Goal: Task Accomplishment & Management: Use online tool/utility

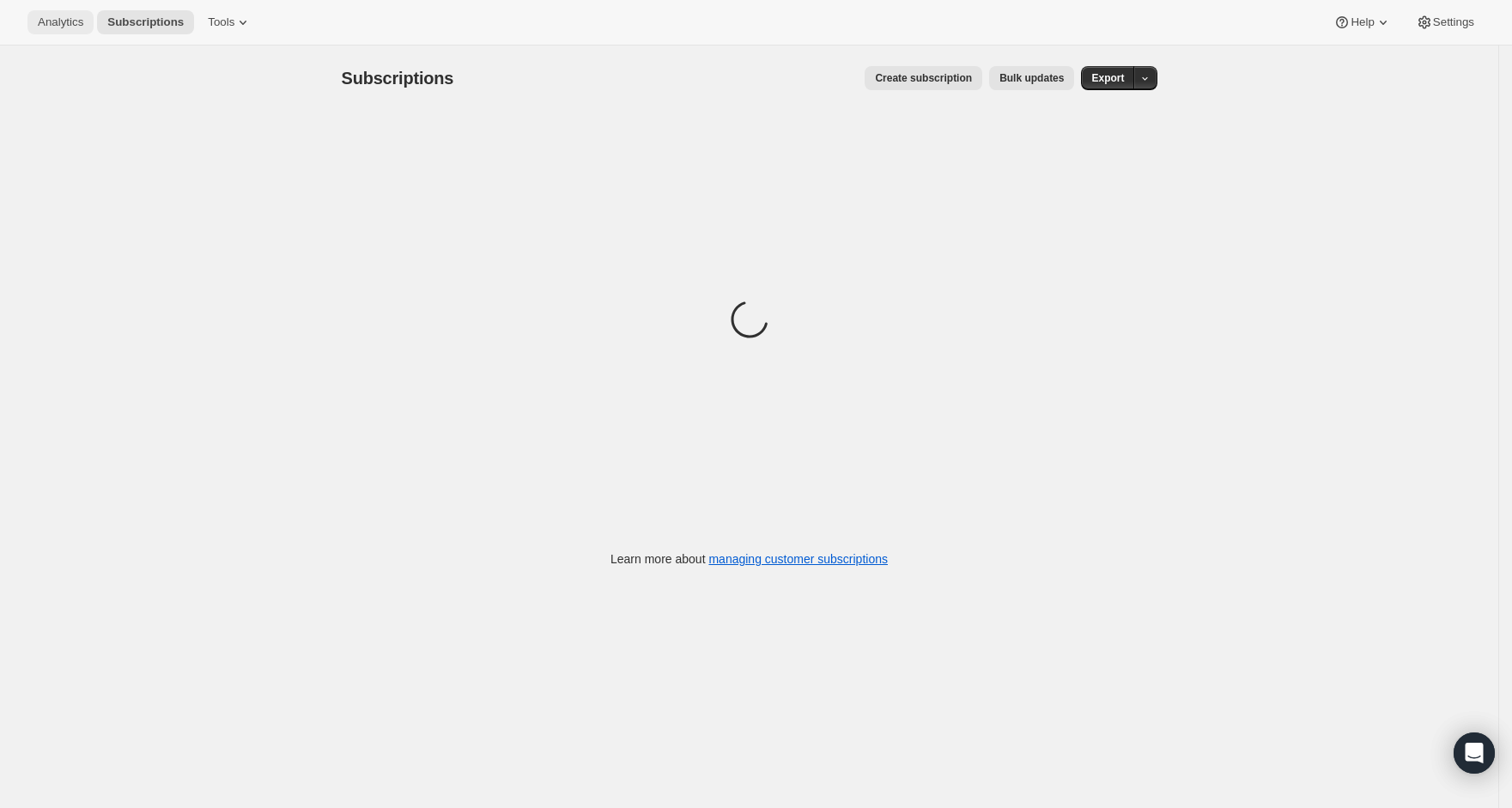
click at [43, 22] on span "Analytics" at bounding box center [60, 22] width 46 height 14
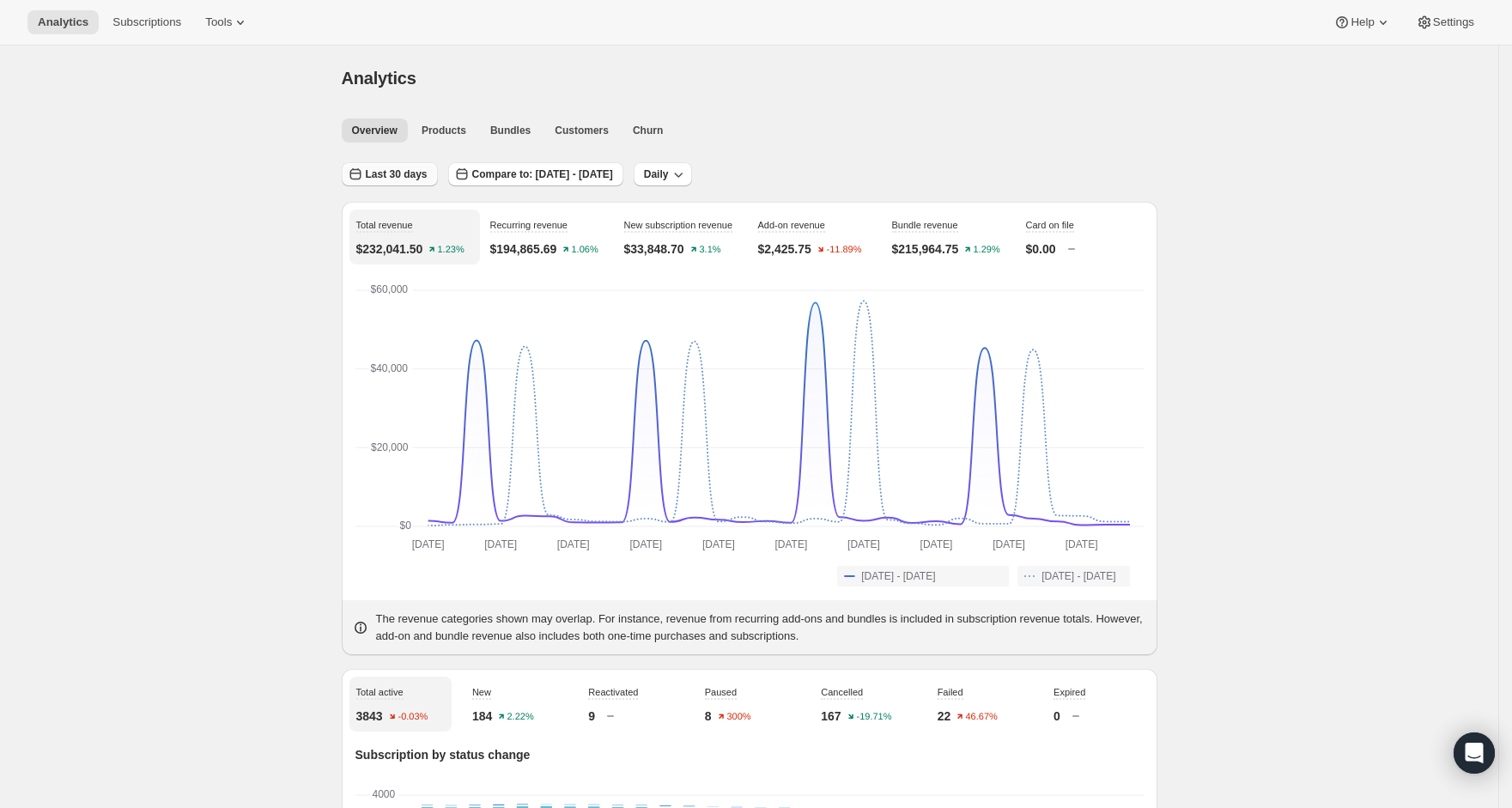
click at [355, 178] on icon "button" at bounding box center [355, 175] width 17 height 17
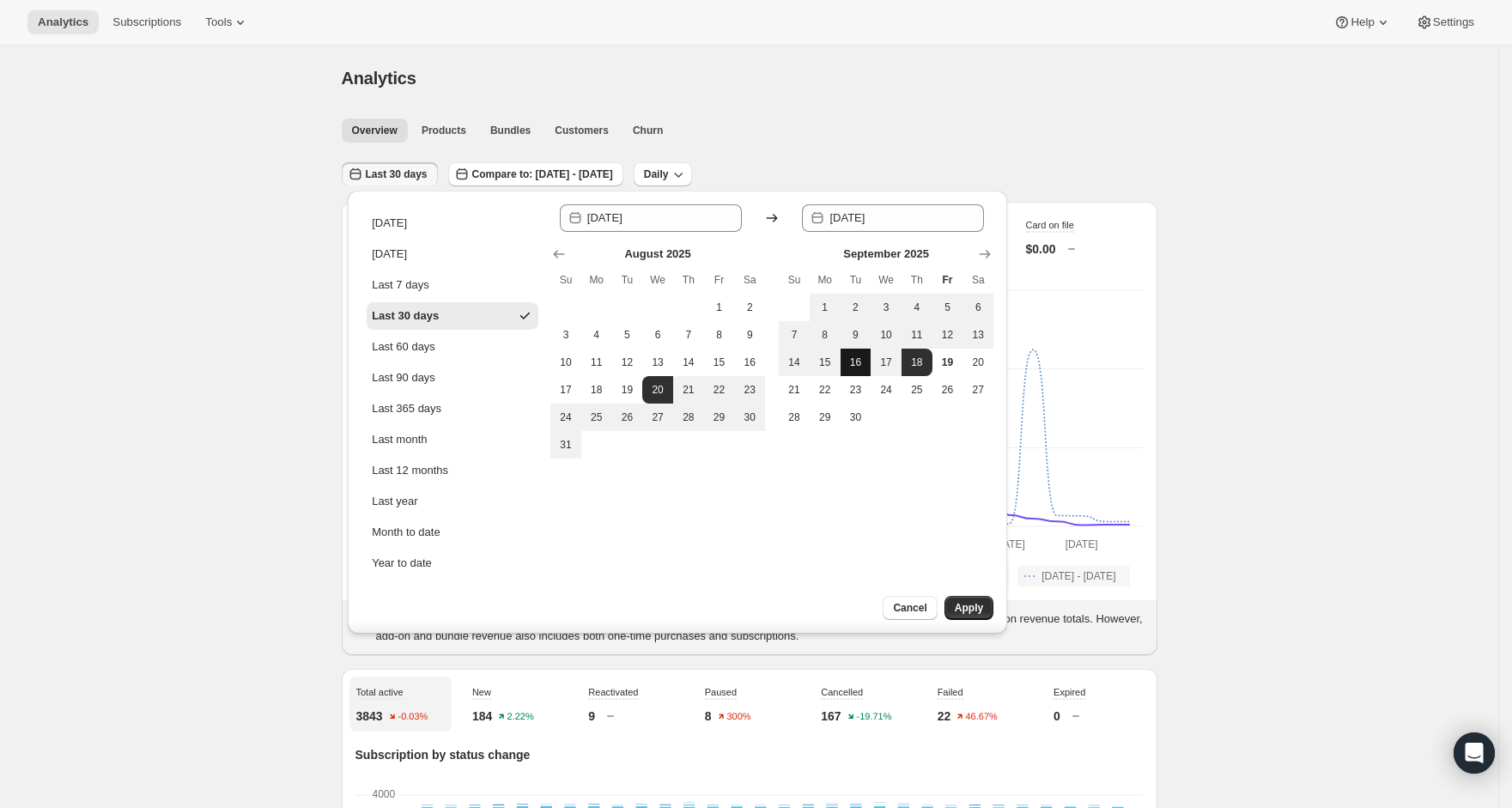
click at [858, 367] on span "16" at bounding box center [856, 362] width 17 height 14
type input "[DATE]"
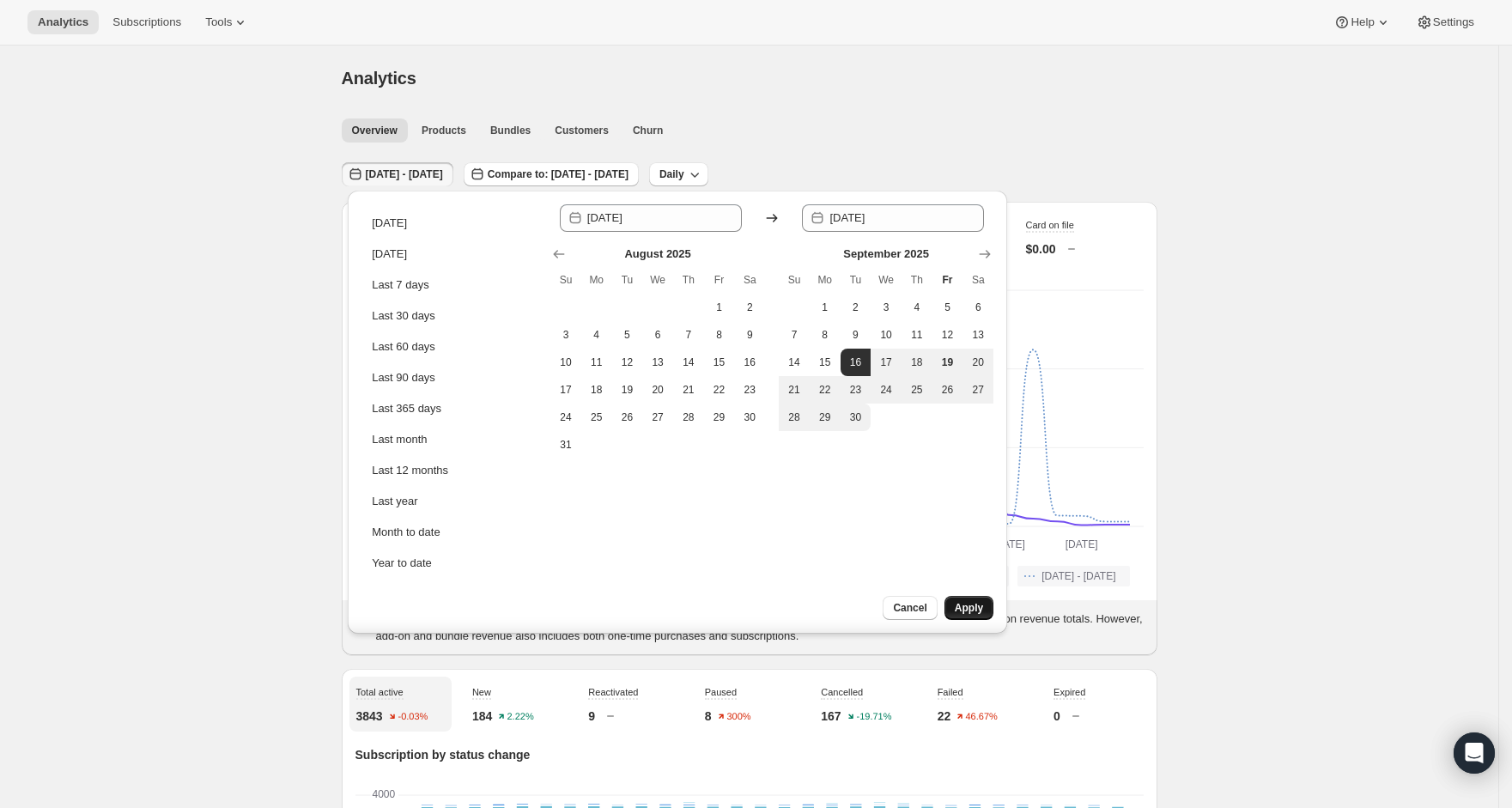
click at [948, 595] on button "Apply" at bounding box center [969, 608] width 49 height 24
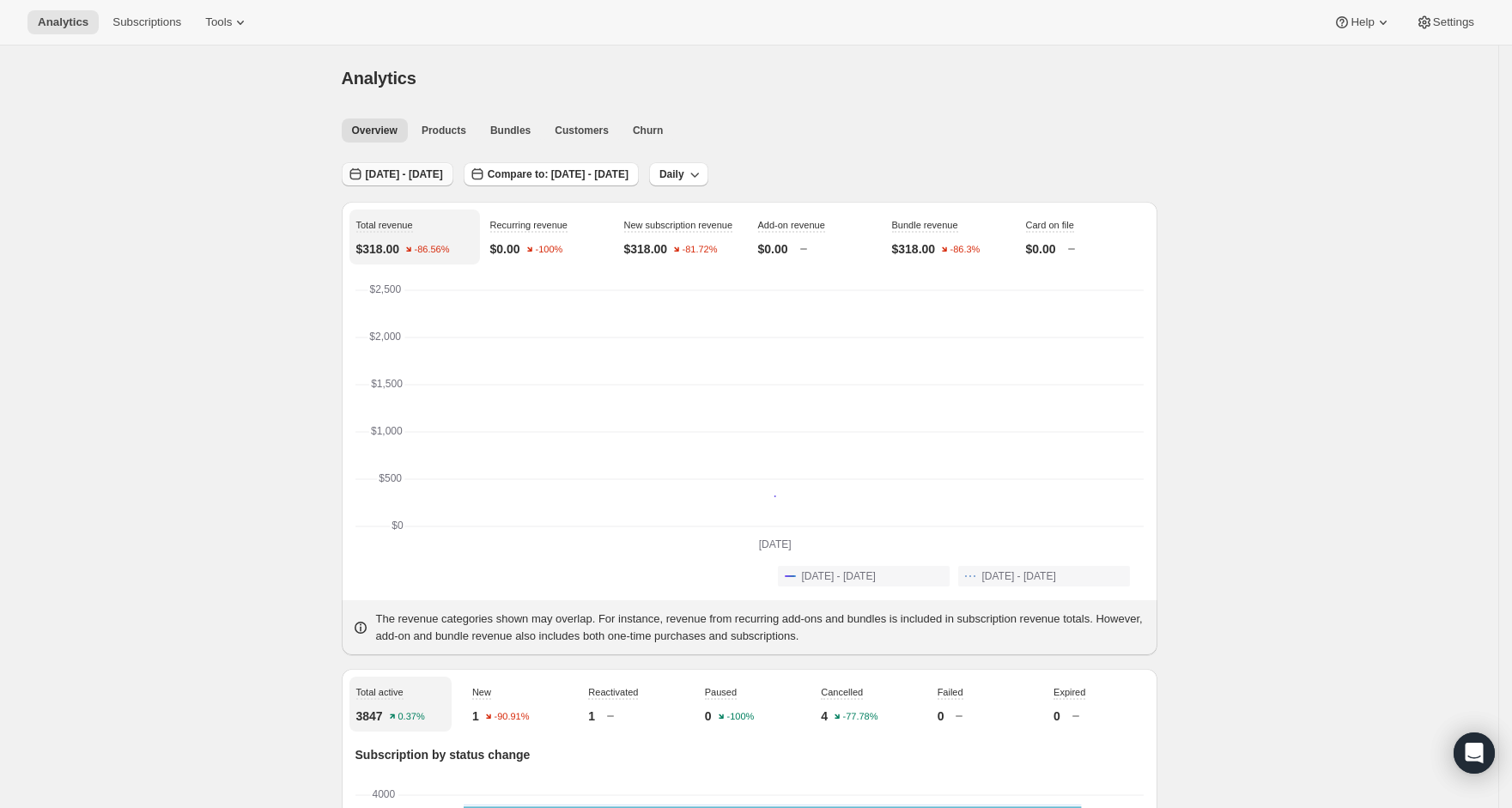
click at [392, 174] on span "[DATE] - [DATE]" at bounding box center [404, 175] width 77 height 14
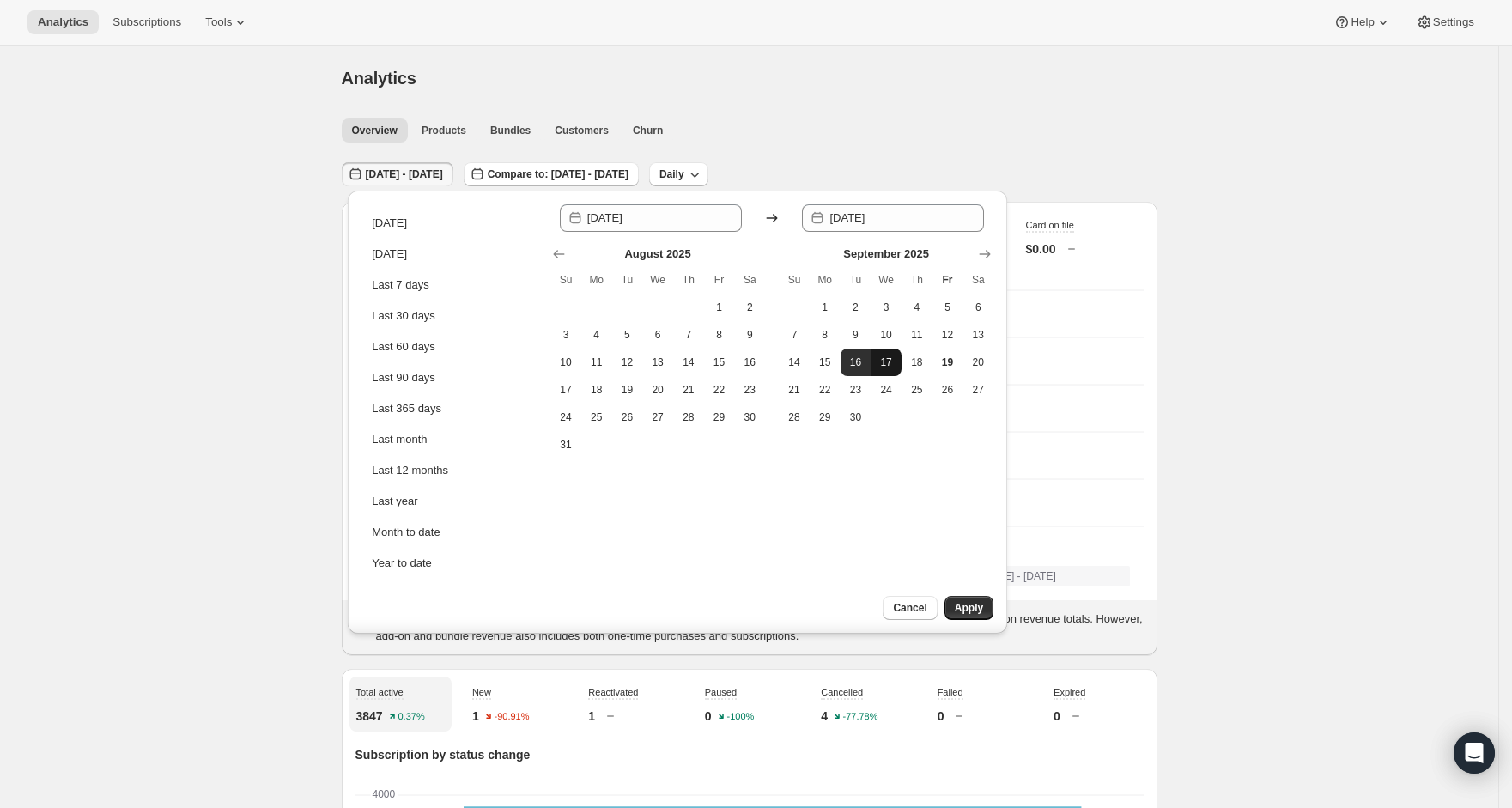
click at [889, 359] on span "17" at bounding box center [886, 362] width 17 height 14
type input "[DATE]"
click at [887, 362] on span "17" at bounding box center [886, 362] width 17 height 14
type input "[DATE]"
click at [970, 600] on button "Apply" at bounding box center [969, 608] width 49 height 24
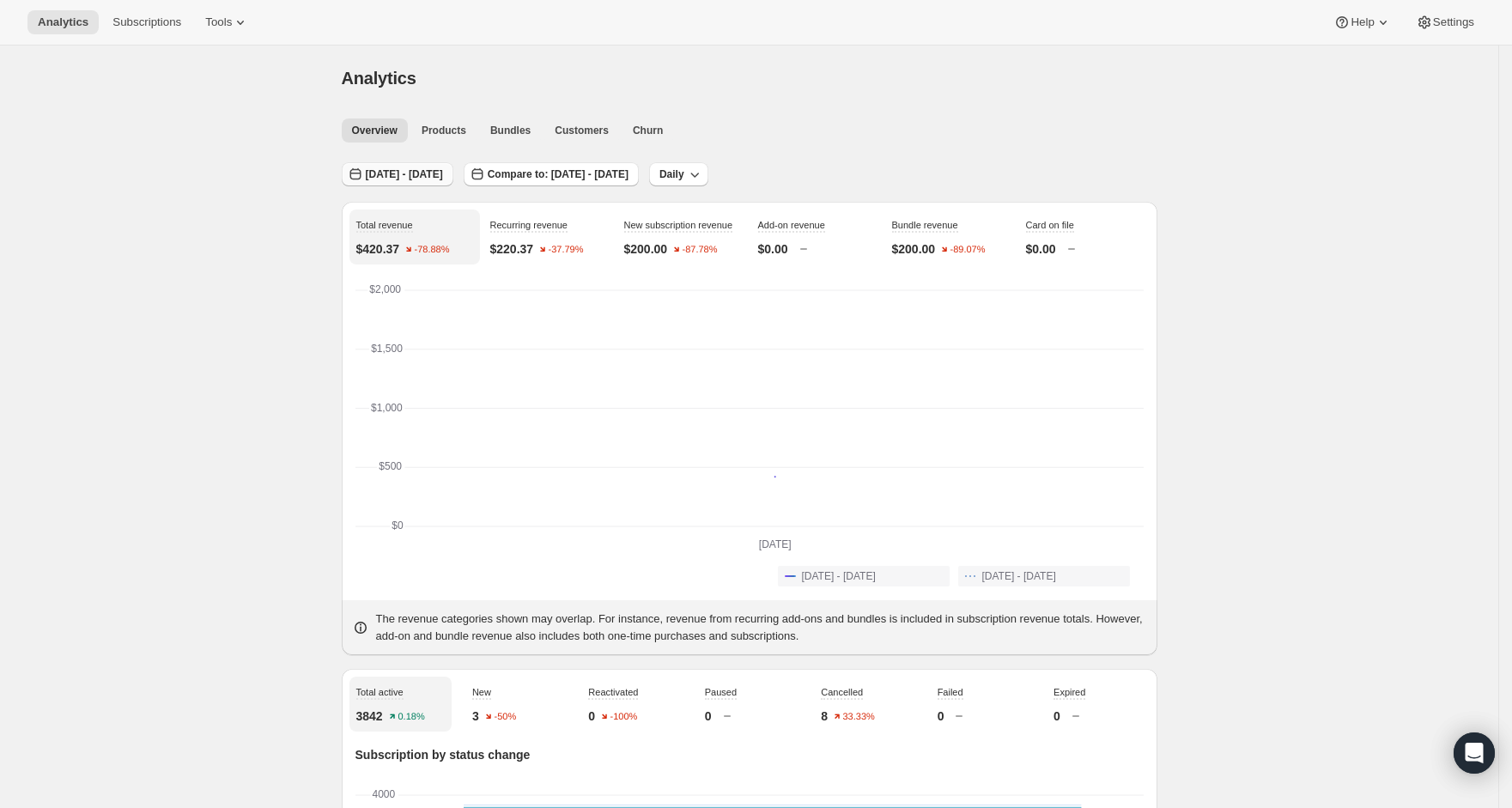
click at [437, 169] on span "[DATE] - [DATE]" at bounding box center [404, 175] width 77 height 14
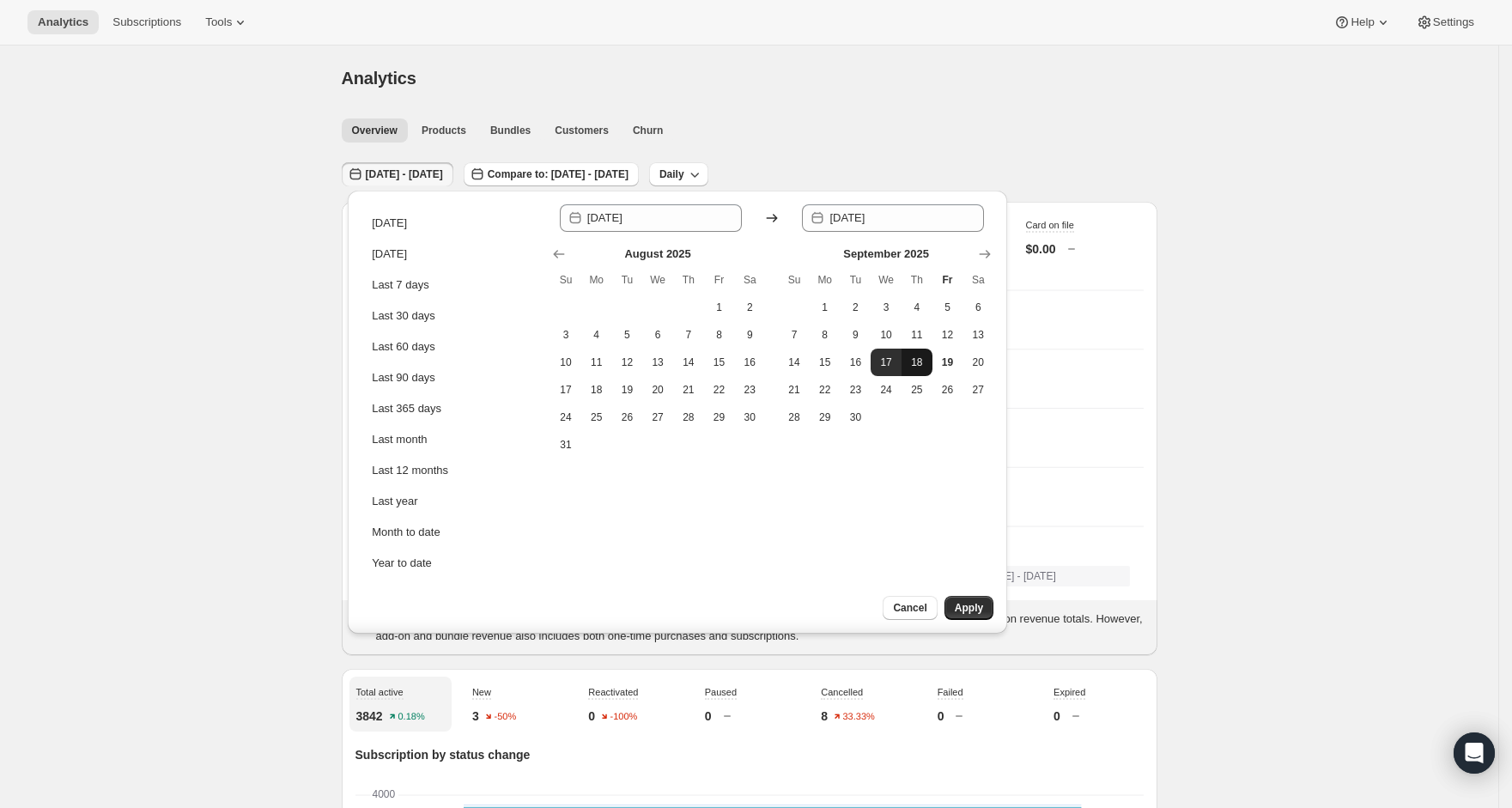
click at [906, 361] on button "18" at bounding box center [917, 362] width 31 height 28
type input "[DATE]"
click at [911, 362] on span "18" at bounding box center [917, 362] width 17 height 14
type input "[DATE]"
click at [961, 607] on span "Apply" at bounding box center [969, 608] width 28 height 14
